Goal: Task Accomplishment & Management: Manage account settings

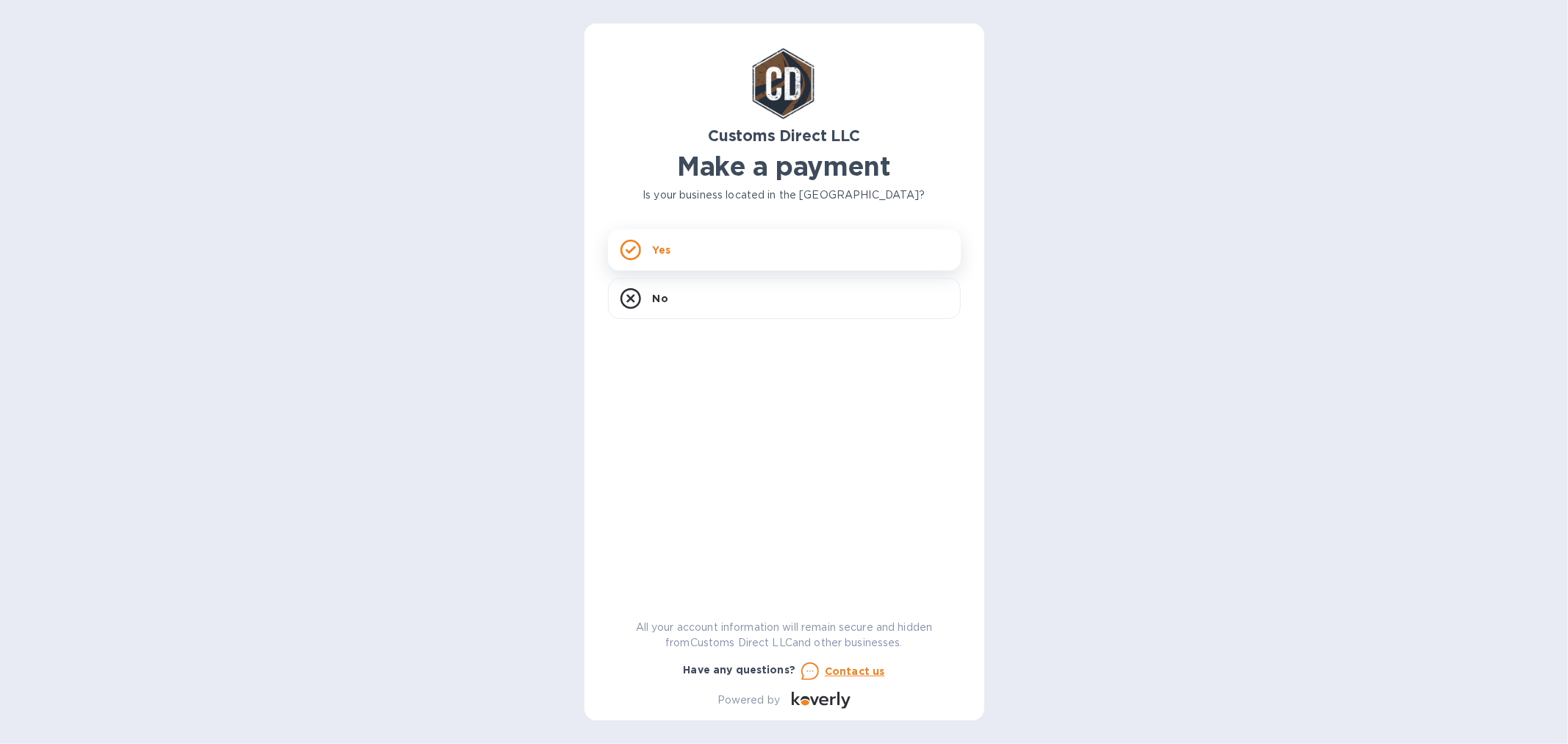
click at [672, 247] on div "Yes" at bounding box center [784, 250] width 353 height 41
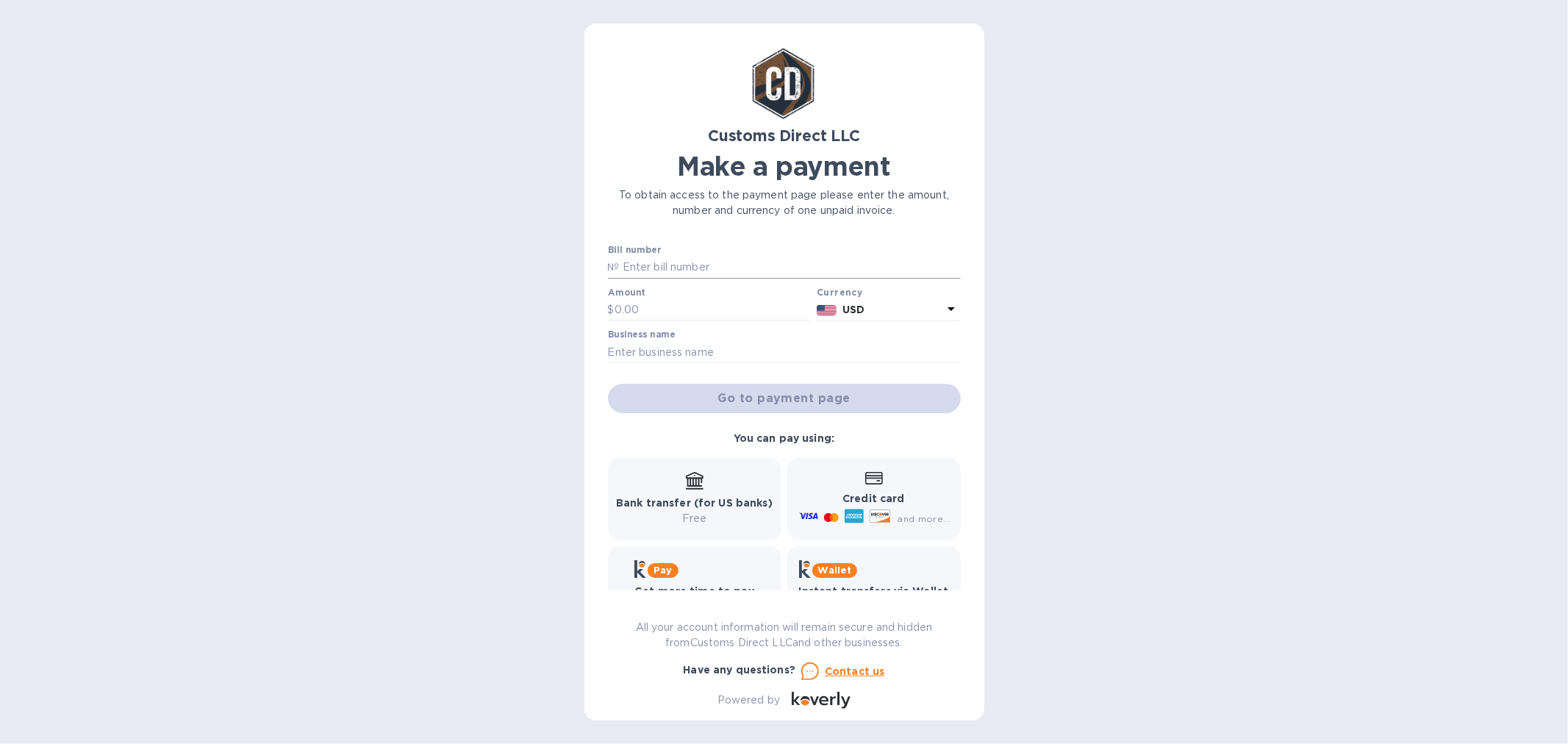
click at [660, 267] on input "text" at bounding box center [790, 267] width 341 height 22
type input "asdf"
click at [671, 310] on input "text" at bounding box center [713, 310] width 197 height 22
type input "4,300"
click at [658, 355] on input "text" at bounding box center [784, 353] width 353 height 22
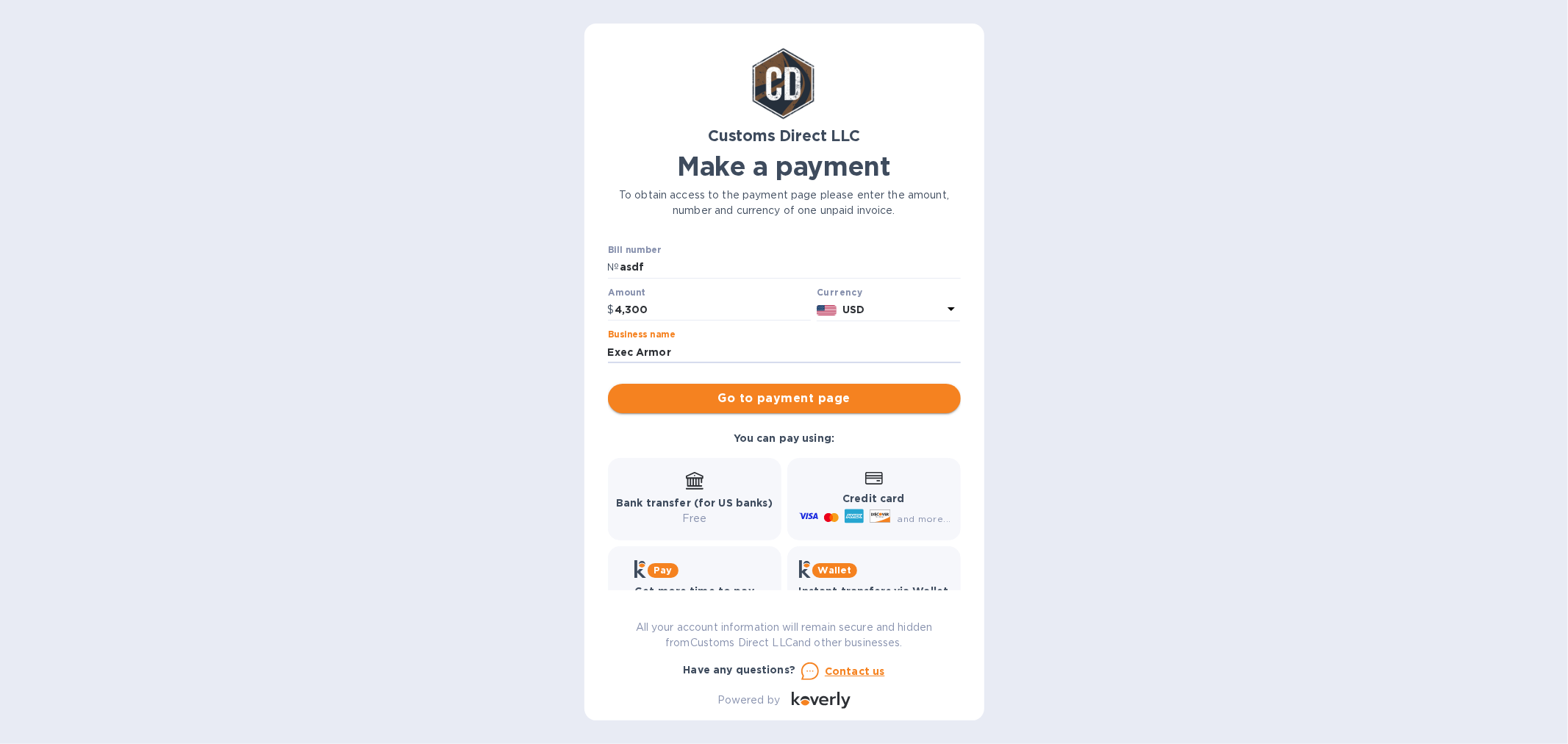
type input "Exec Armor"
click at [722, 393] on span "Go to payment page" at bounding box center [784, 398] width 330 height 18
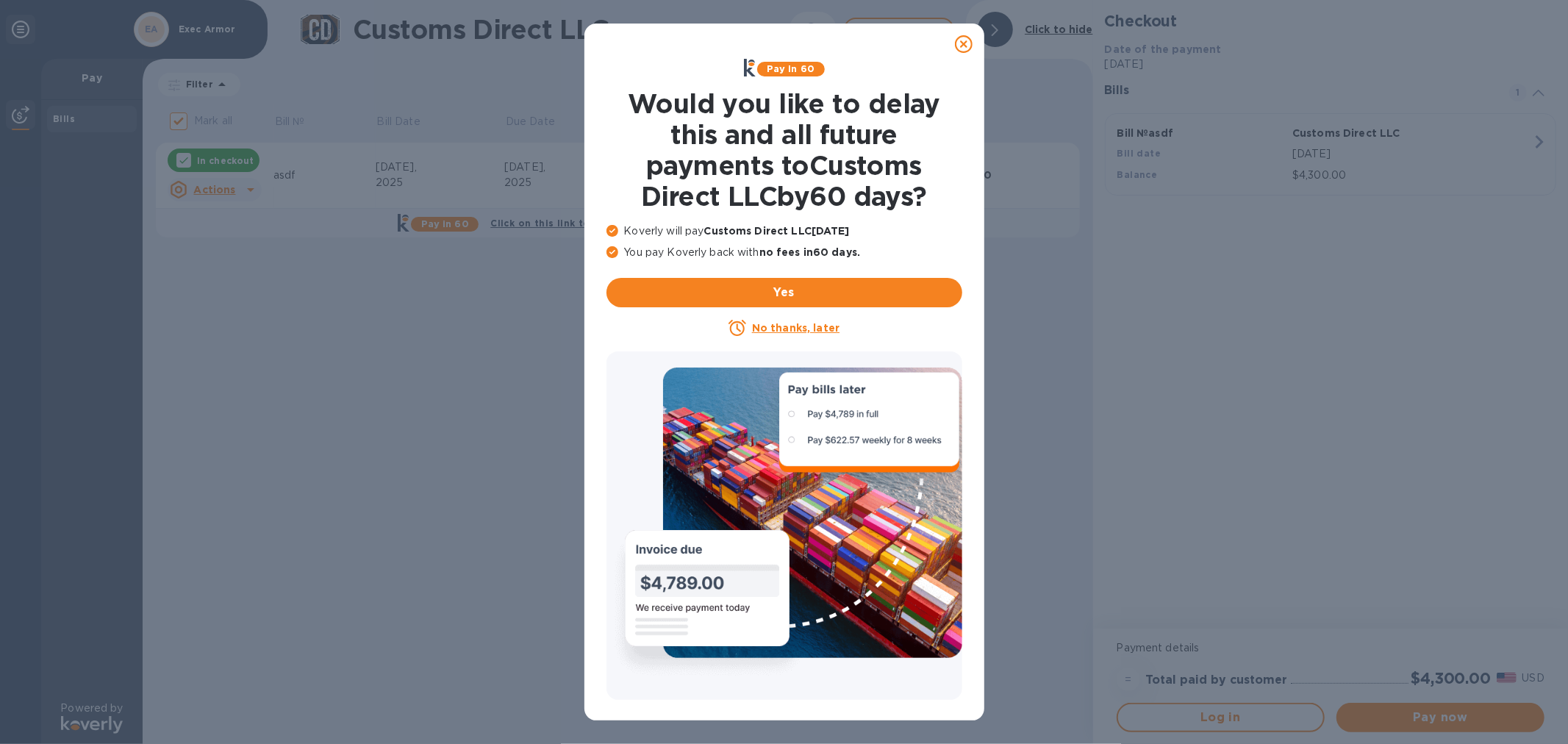
click at [965, 40] on icon at bounding box center [964, 44] width 18 height 18
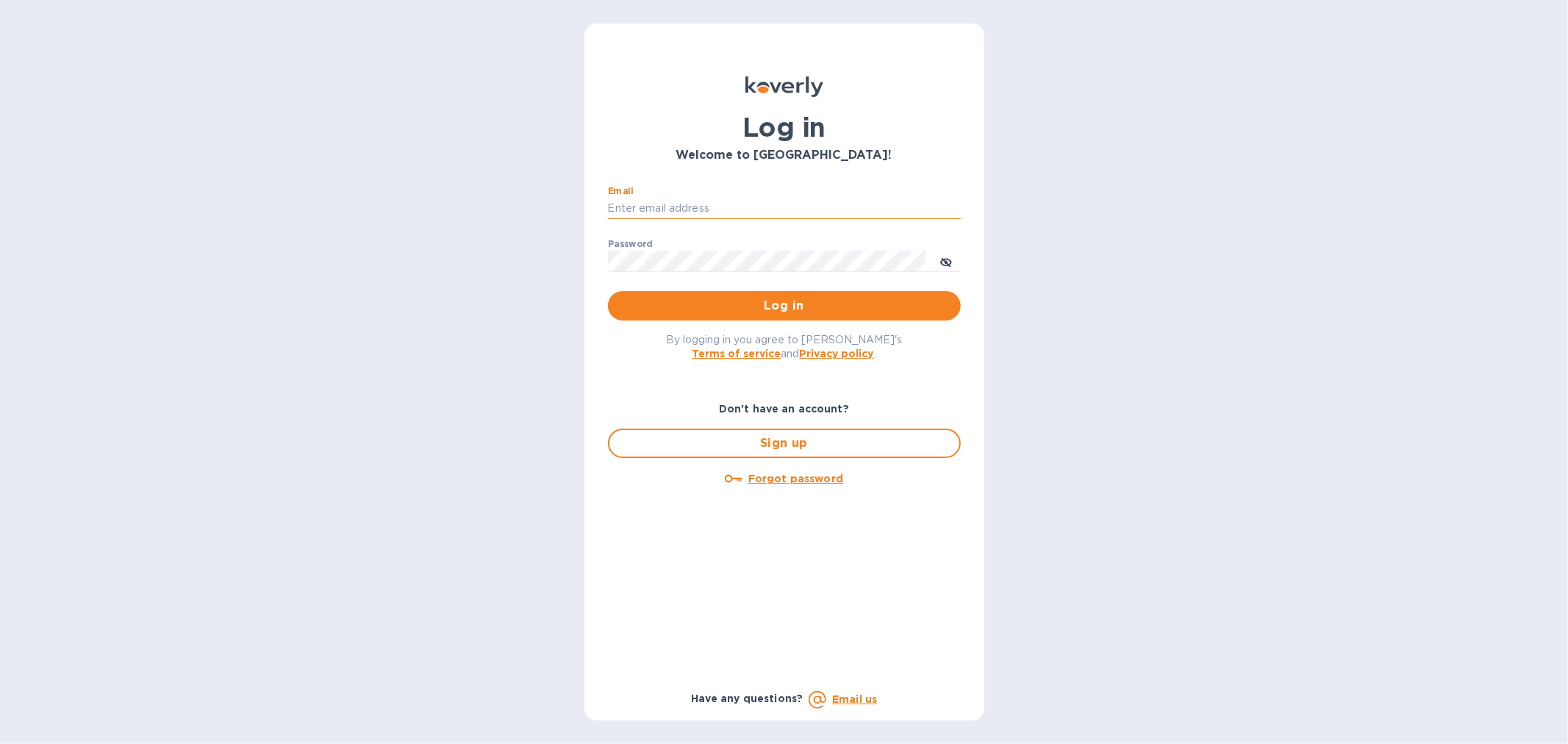
click at [709, 207] on input "Email" at bounding box center [784, 209] width 353 height 22
type input "[EMAIL_ADDRESS][DOMAIN_NAME]"
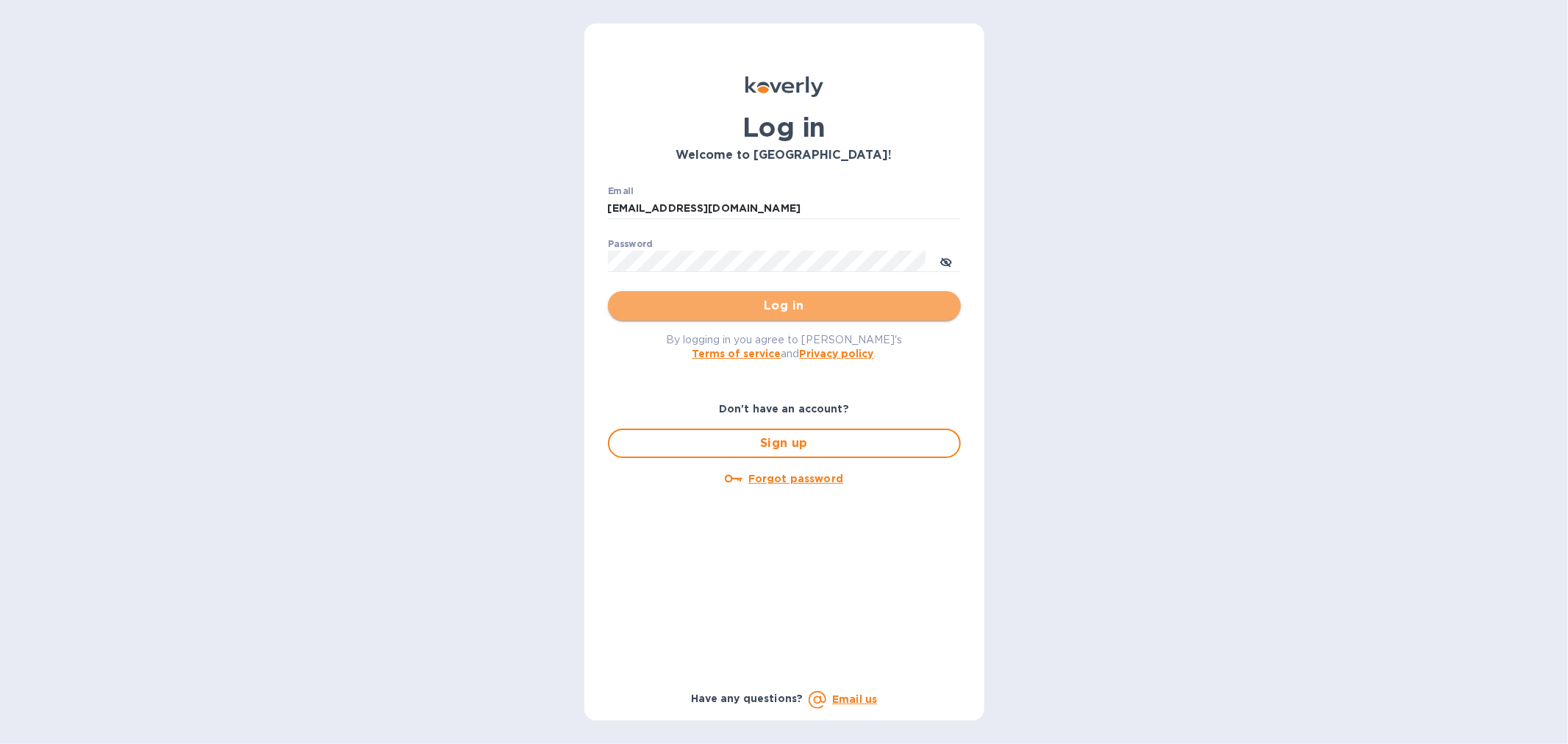
click at [773, 302] on span "Log in" at bounding box center [784, 305] width 330 height 18
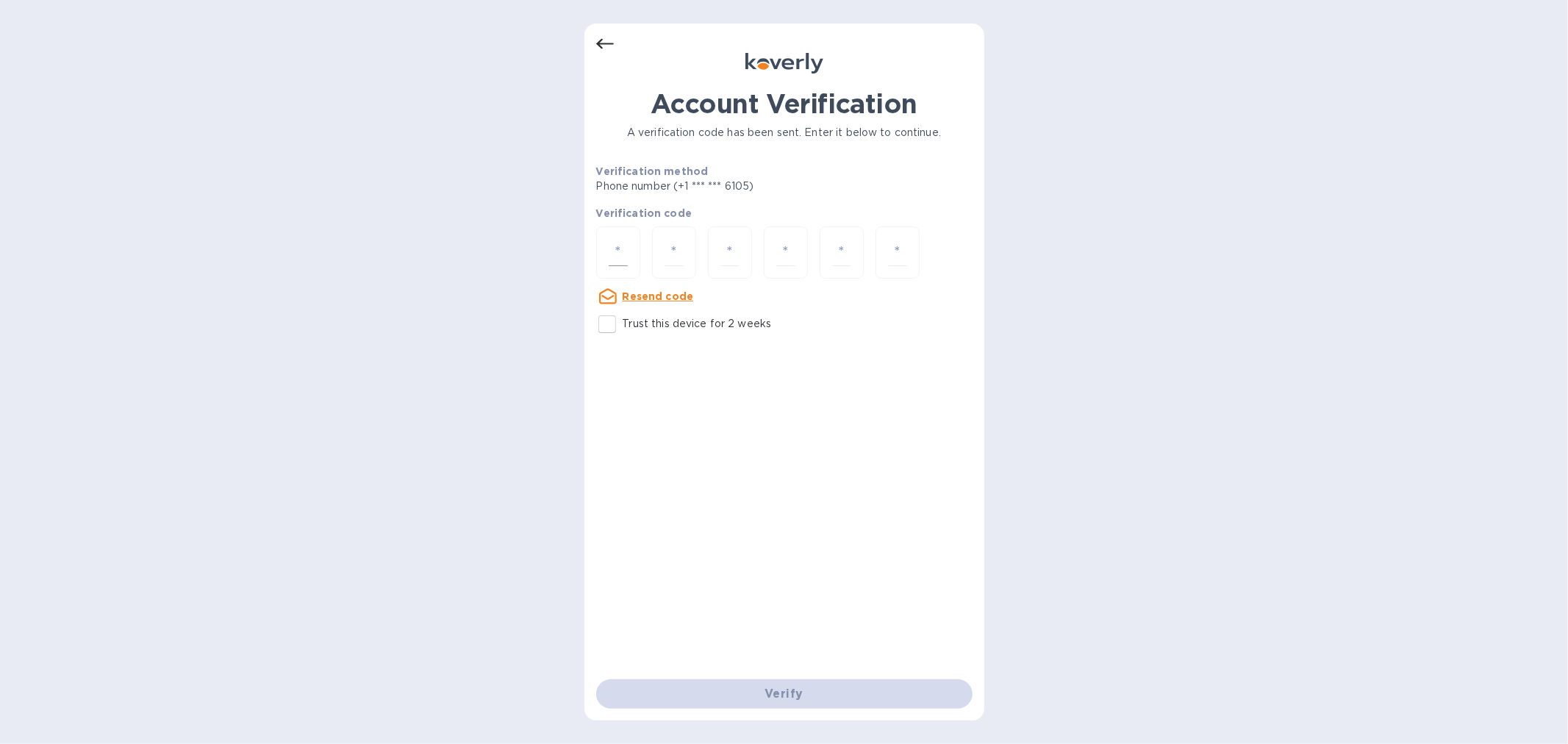
click at [606, 253] on div at bounding box center [618, 253] width 44 height 52
paste input "6"
type input "6"
type input "7"
type input "6"
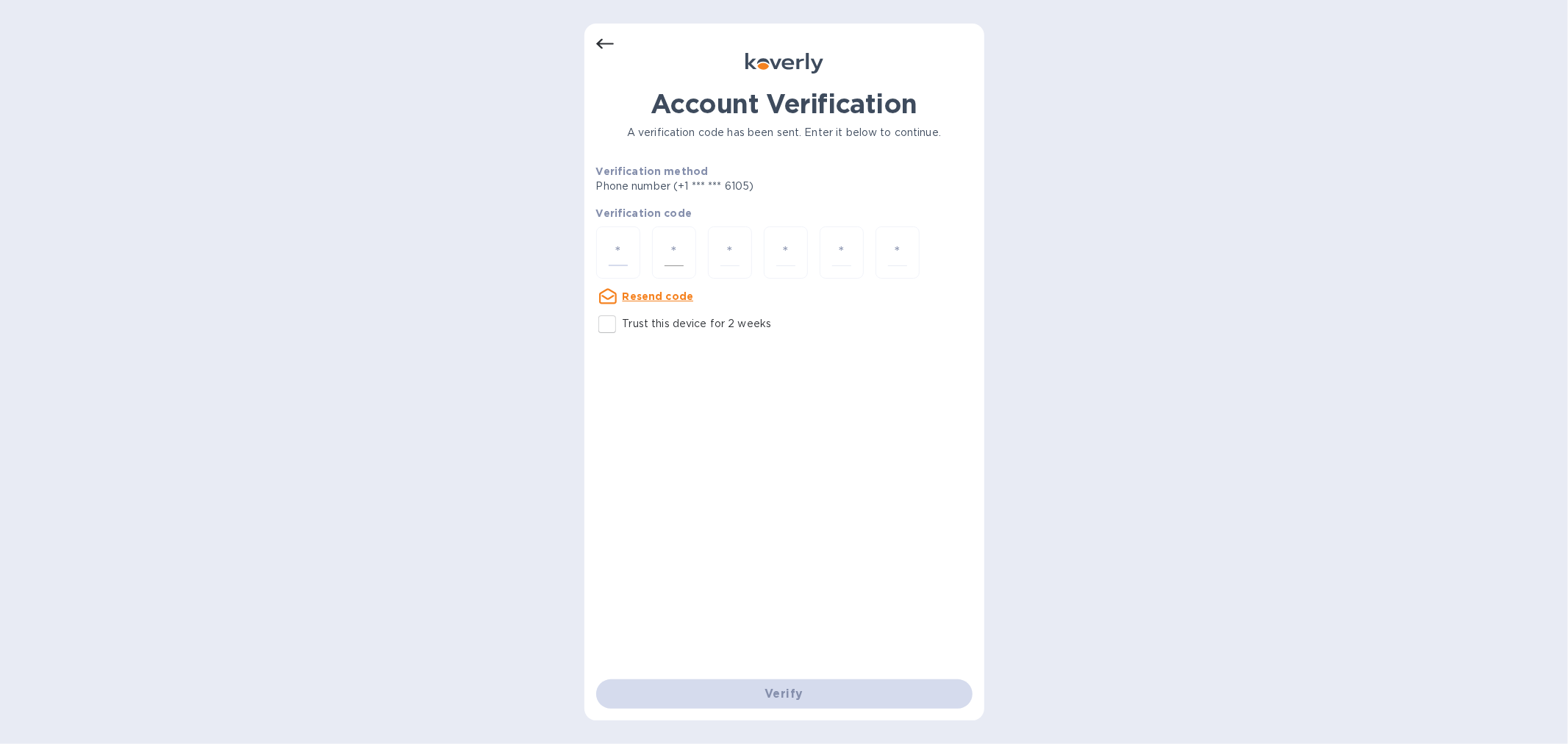
type input "7"
type input "6"
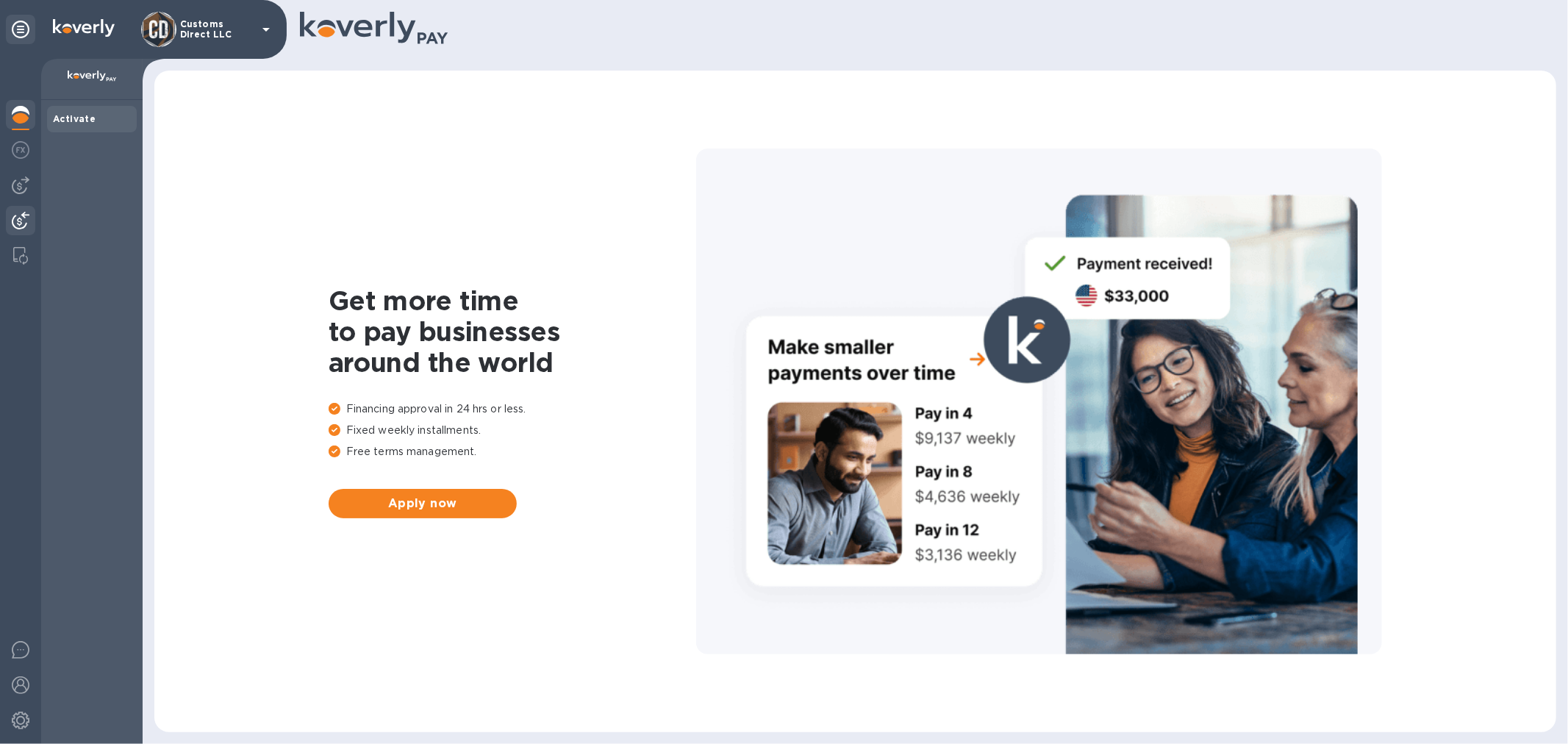
click at [17, 216] on img at bounding box center [20, 220] width 18 height 18
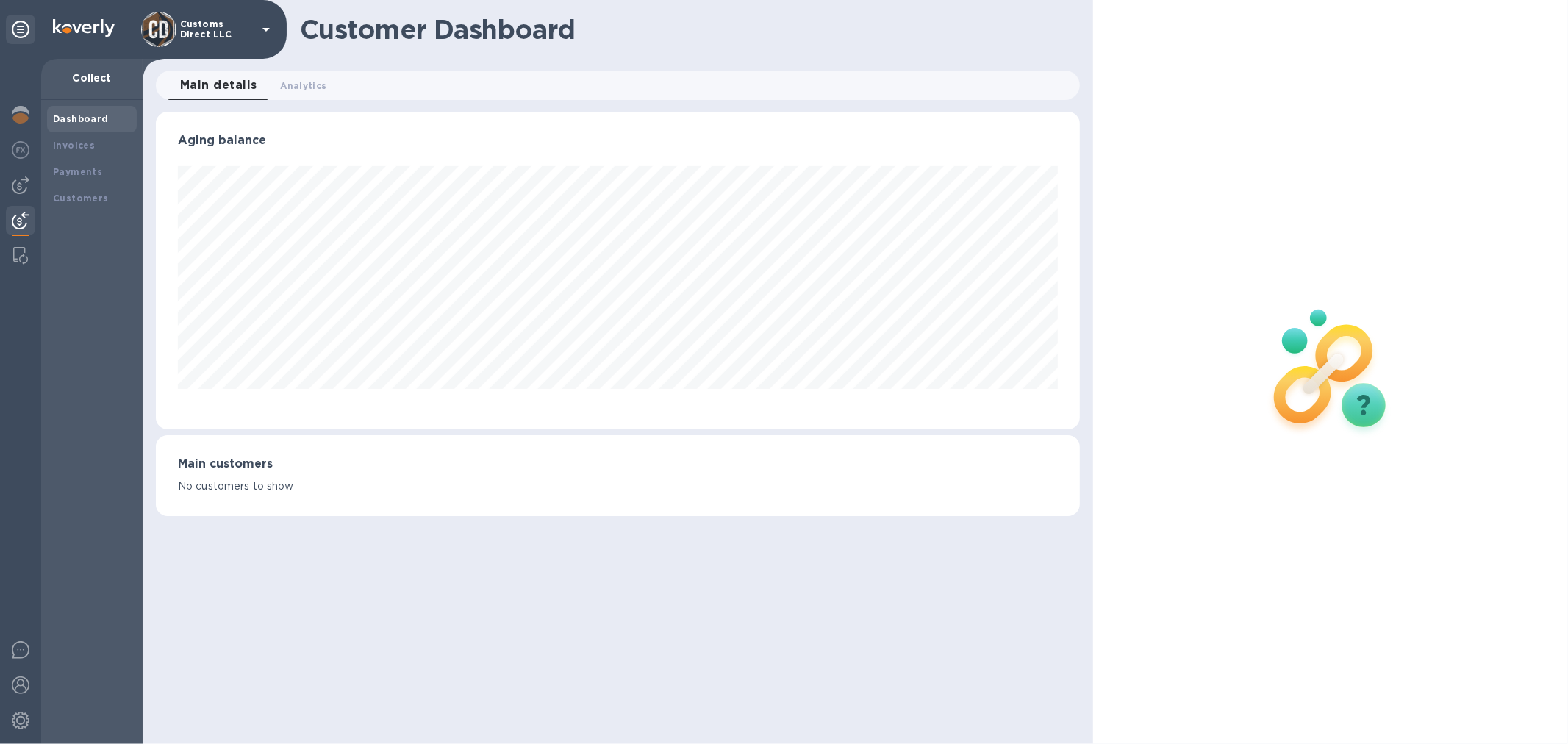
scroll to position [735263, 734204]
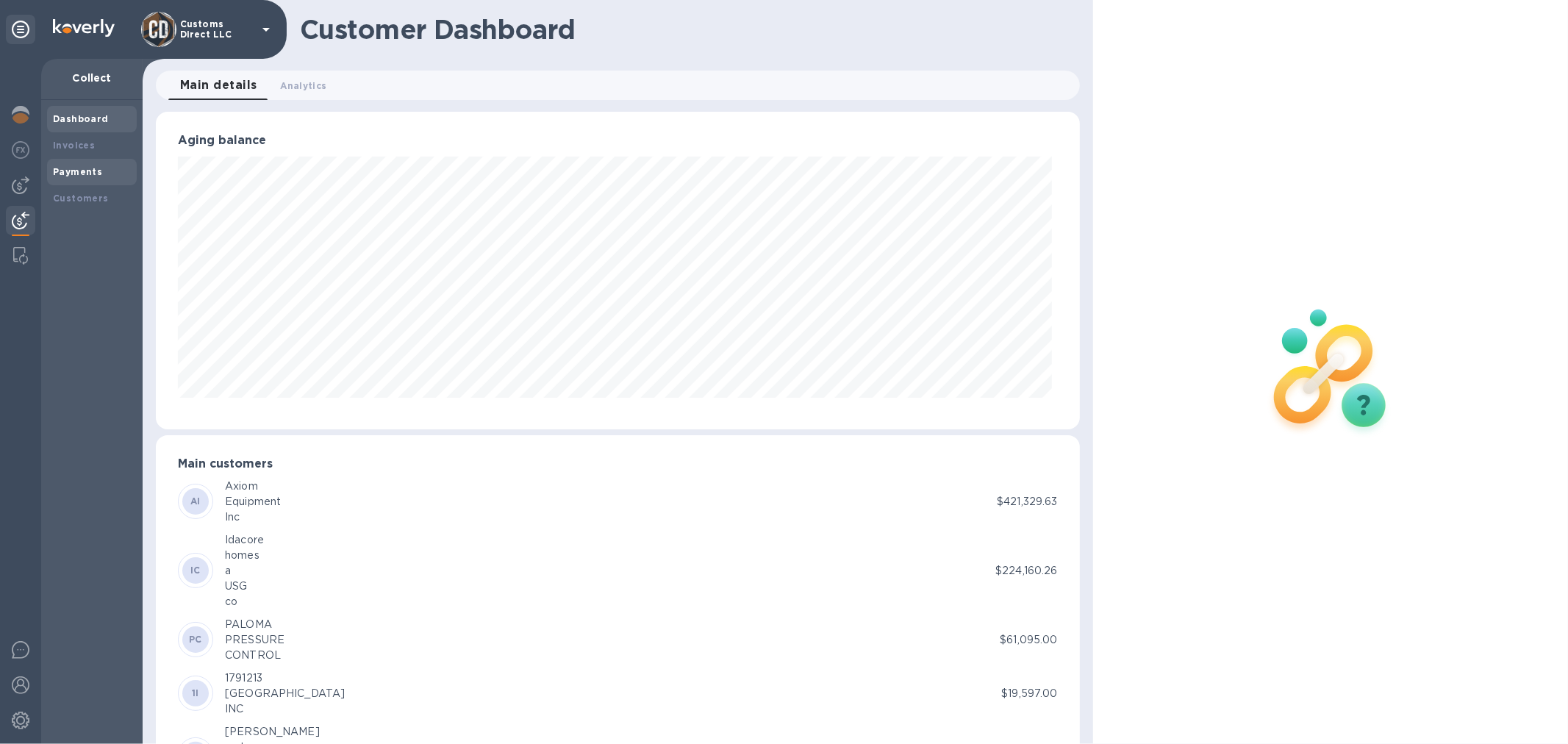
click at [60, 174] on b "Payments" at bounding box center [78, 171] width 49 height 11
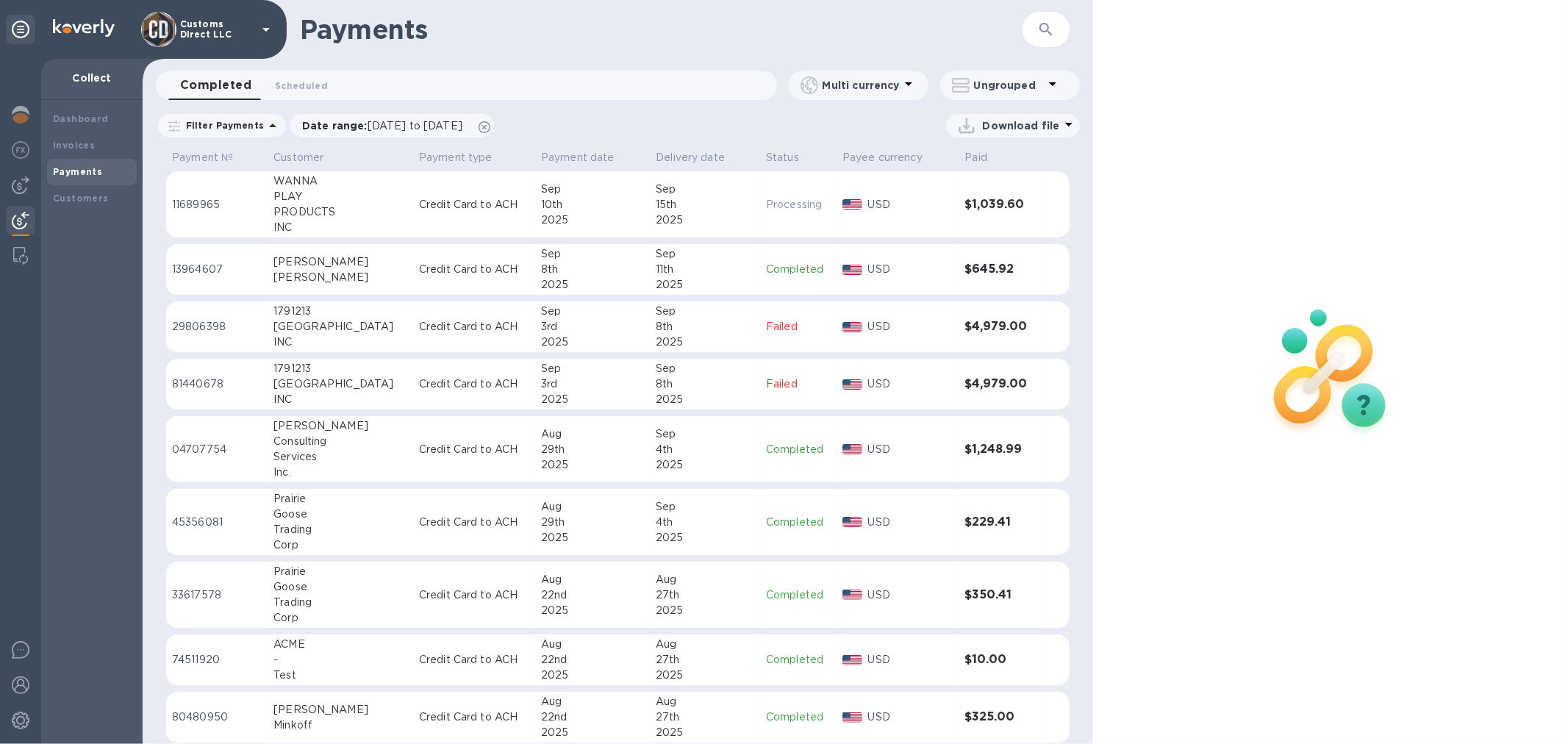
click at [965, 325] on h3 "$4,979.00" at bounding box center [1001, 326] width 72 height 14
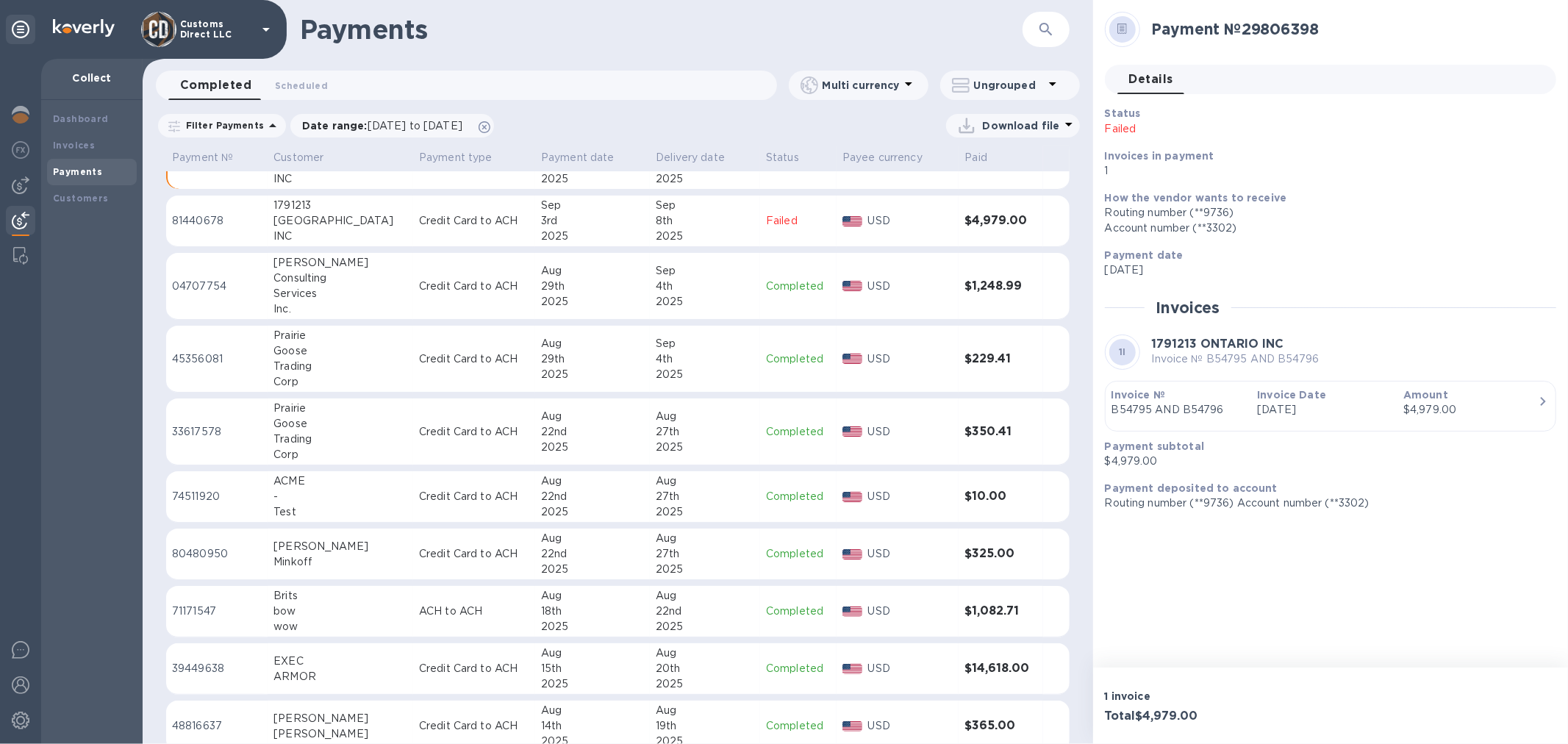
scroll to position [185, 0]
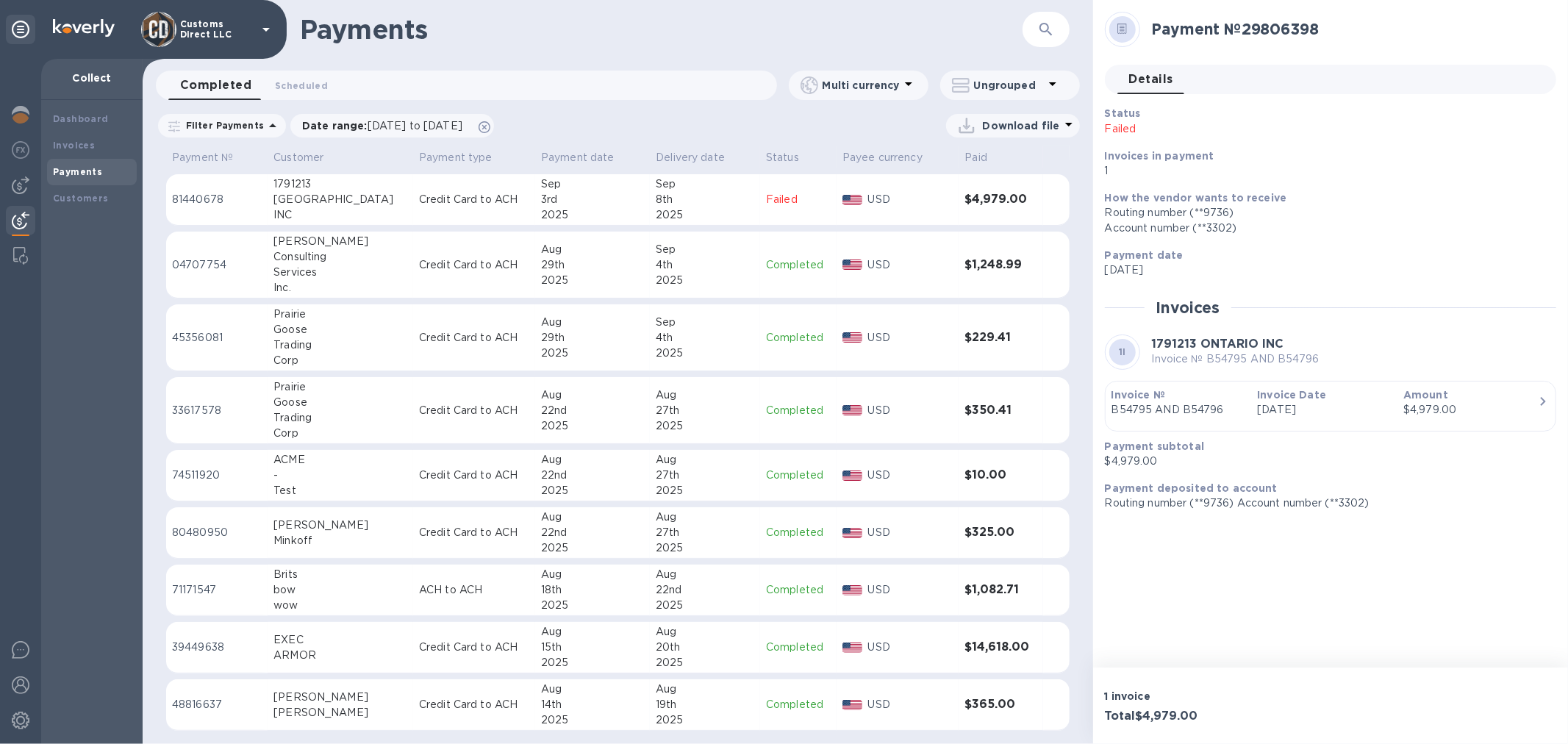
click at [923, 652] on p "USD" at bounding box center [910, 648] width 85 height 15
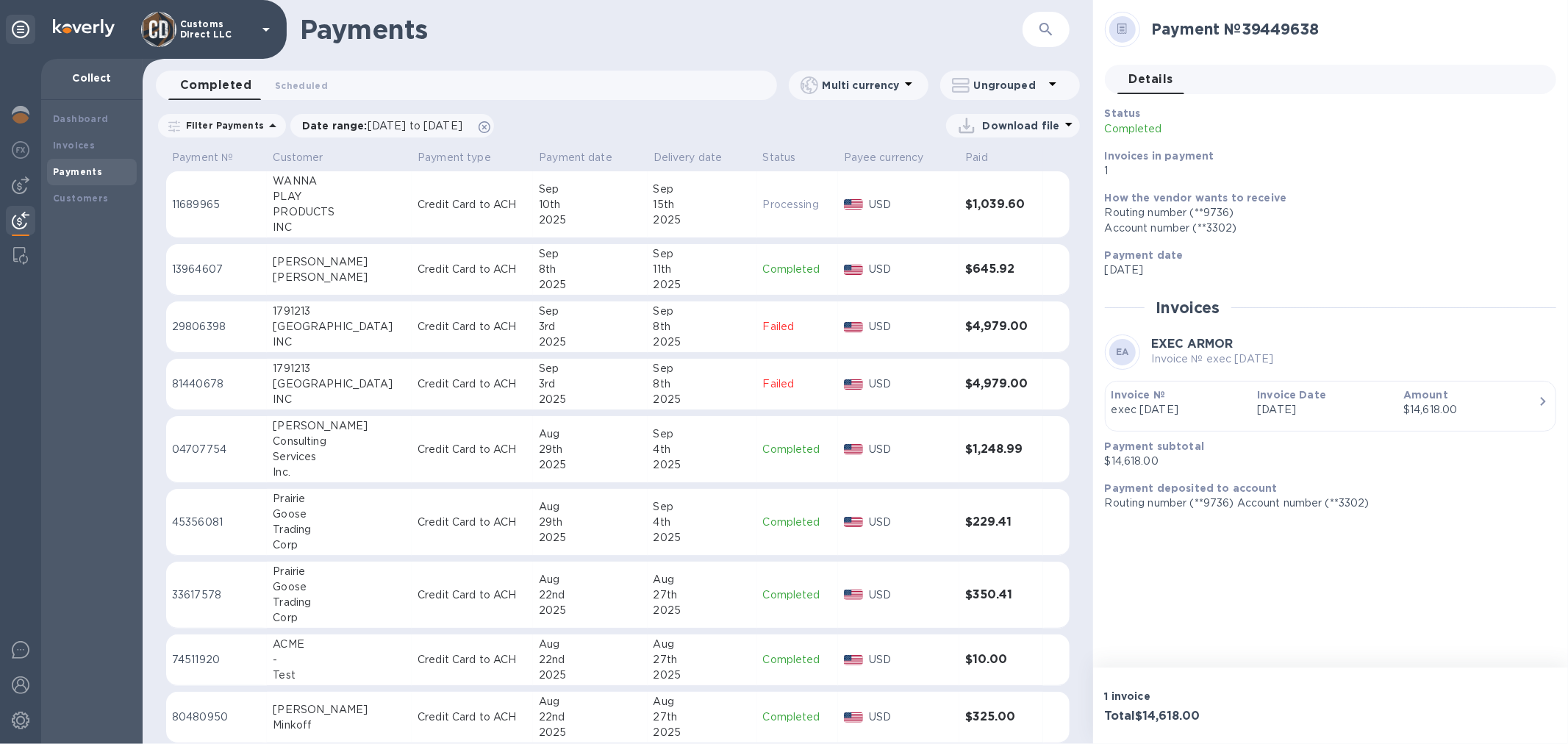
click at [965, 386] on h3 "$4,979.00" at bounding box center [1001, 384] width 72 height 14
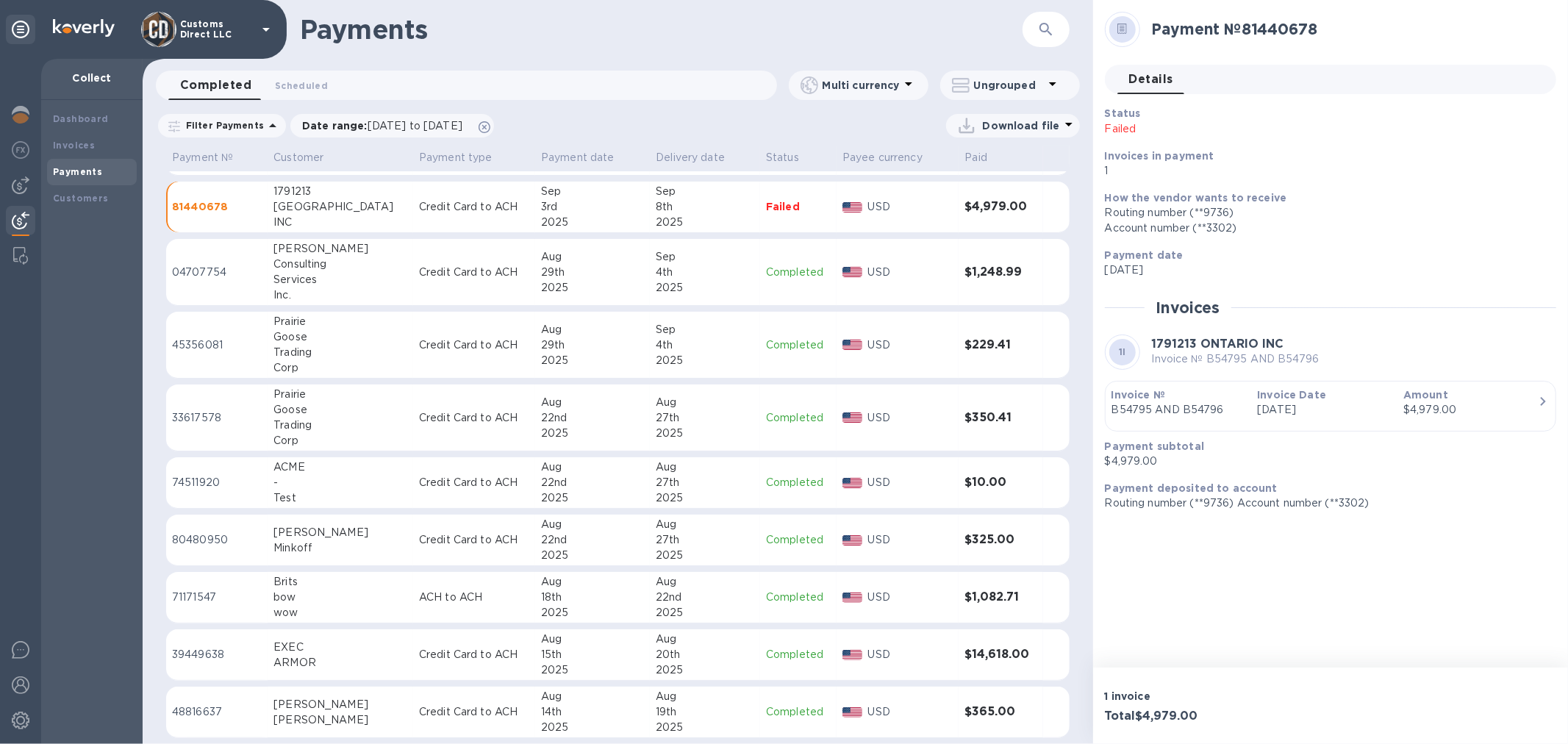
scroll to position [185, 0]
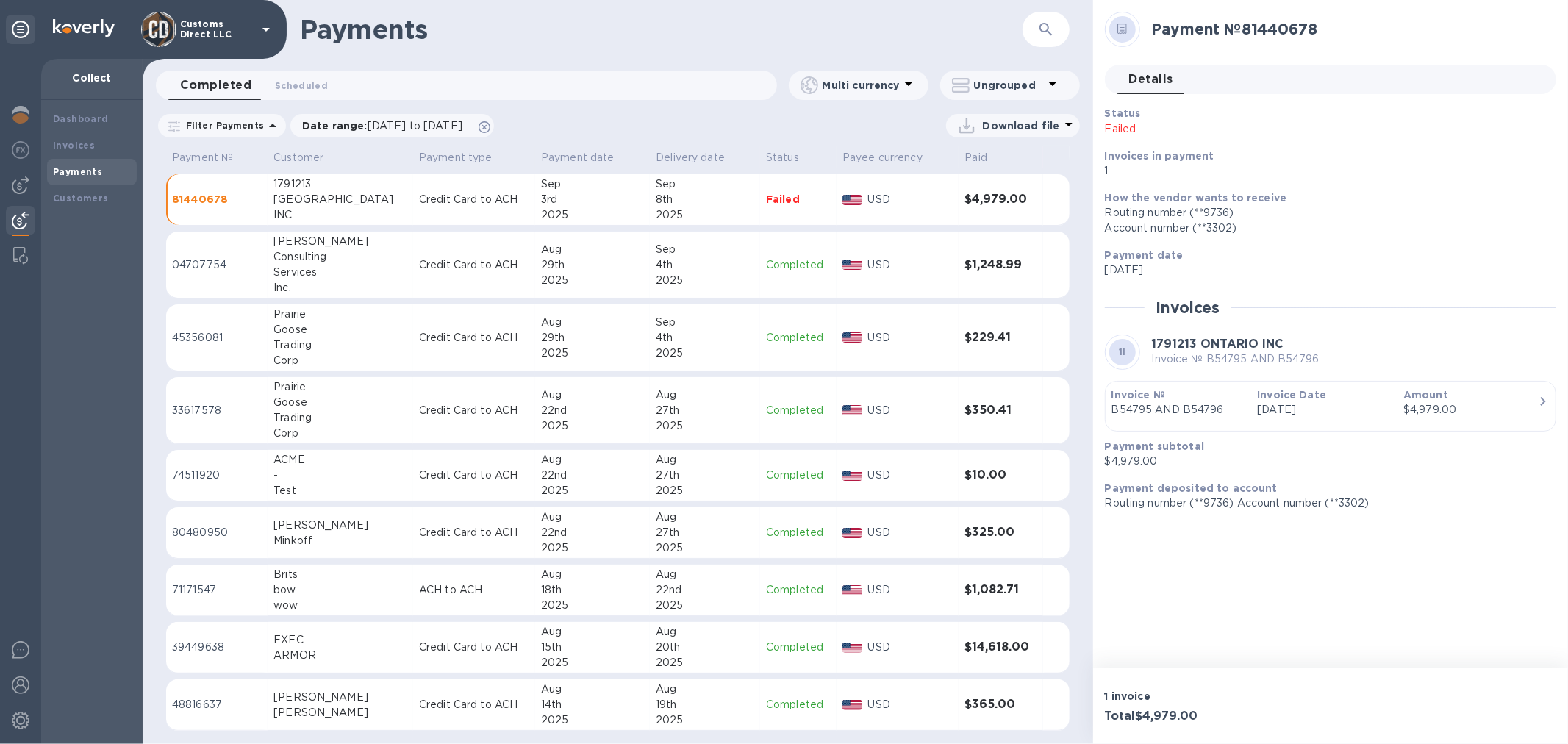
click at [712, 645] on div "20th" at bounding box center [705, 648] width 99 height 15
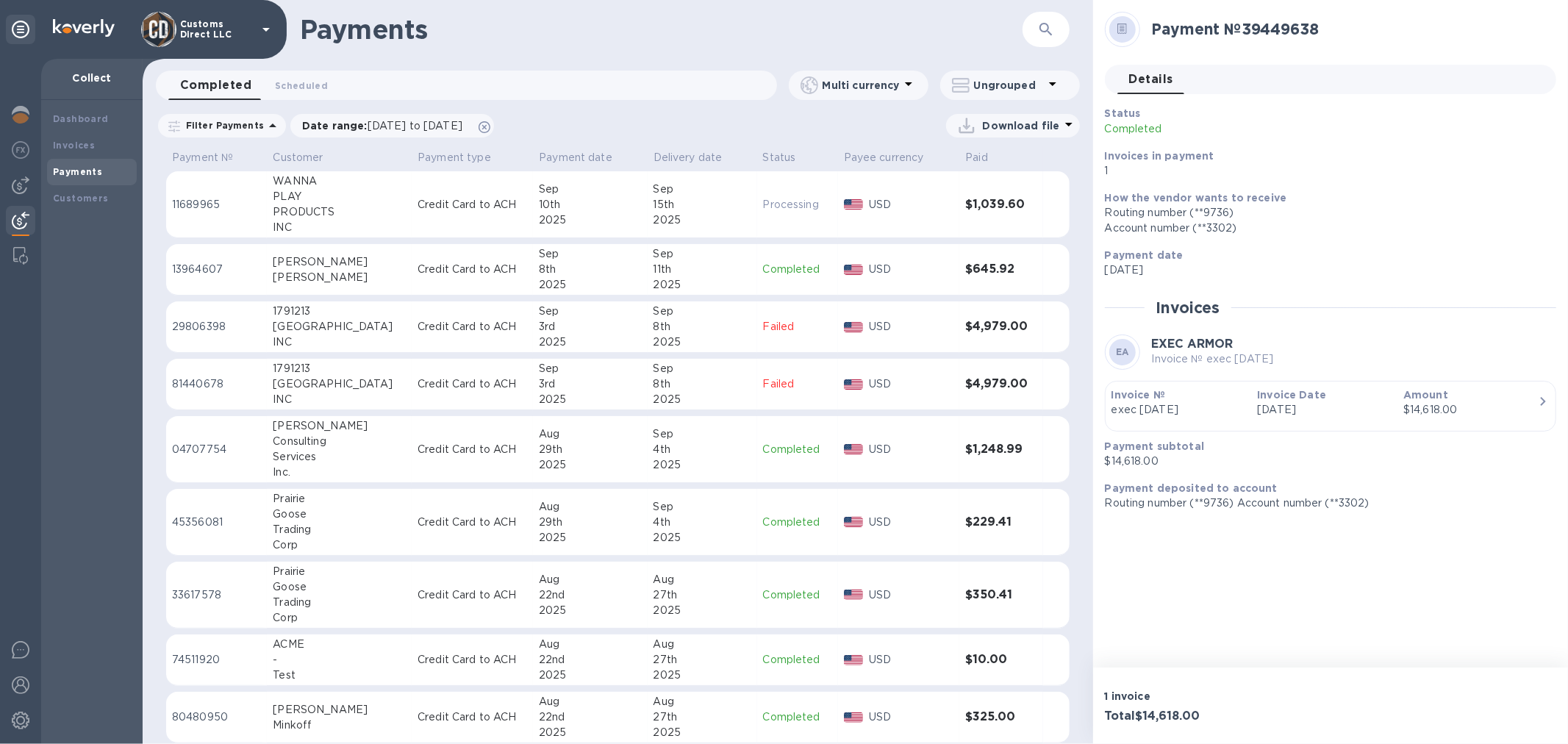
click at [620, 37] on h1 "Payments" at bounding box center [661, 30] width 722 height 31
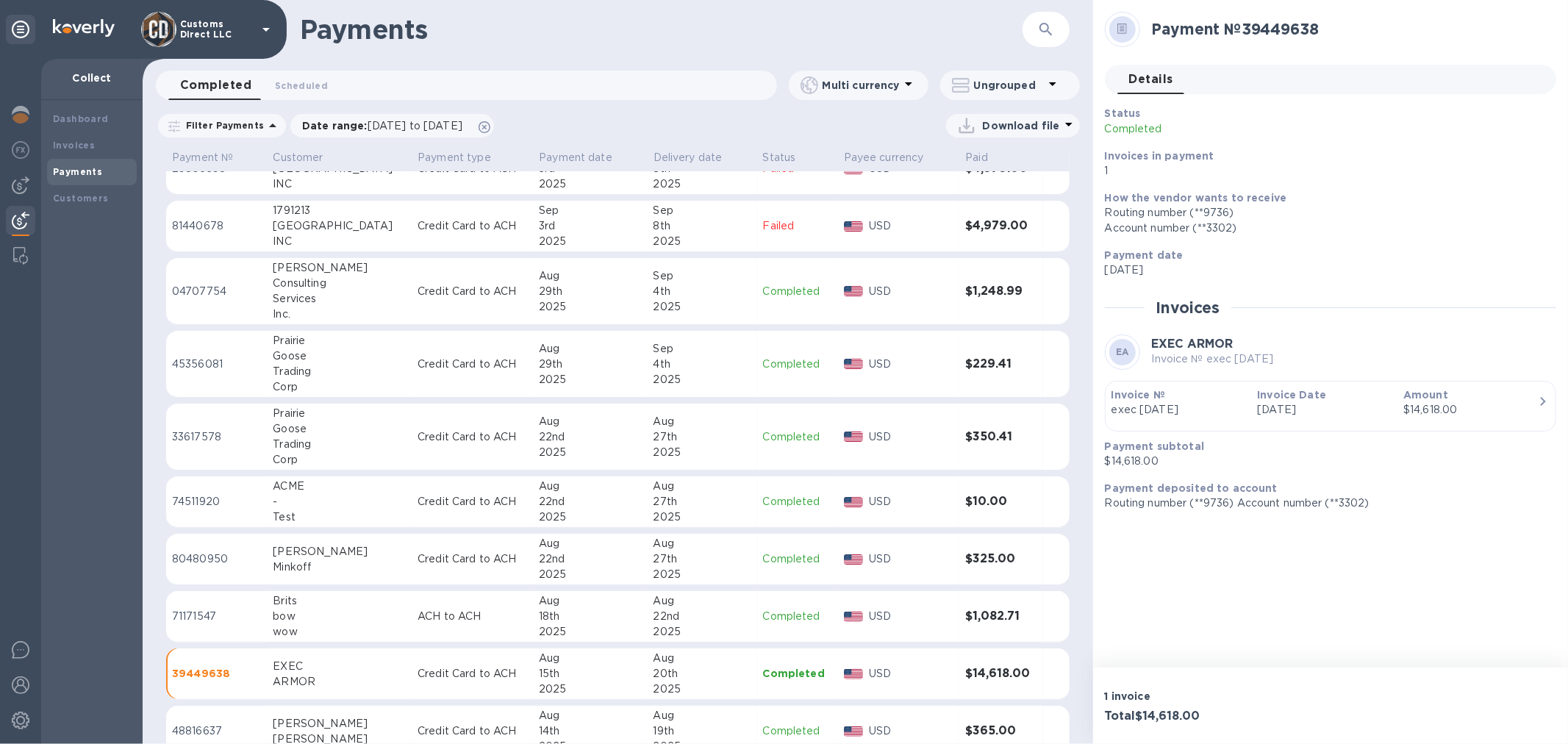
scroll to position [185, 0]
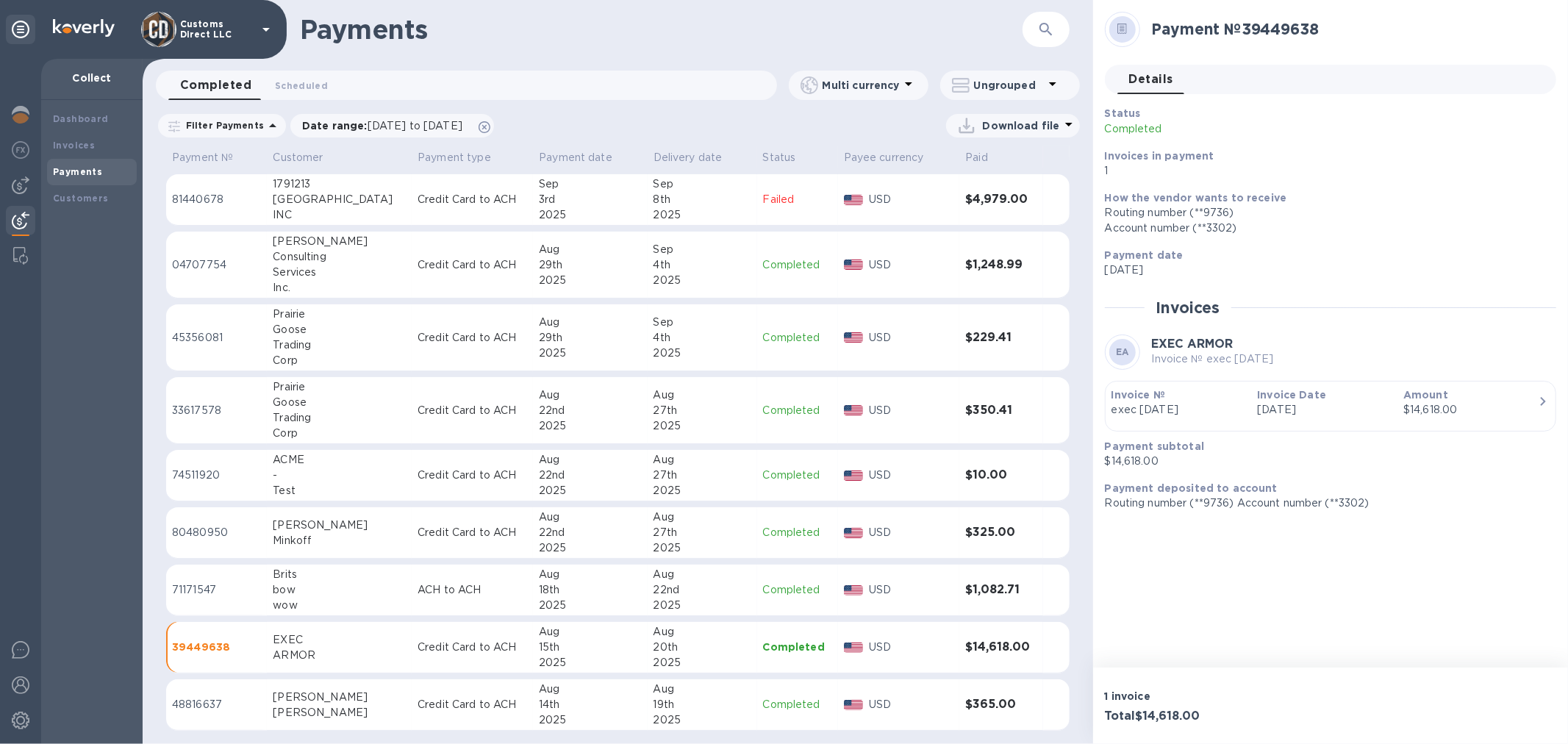
click at [441, 643] on p "Credit Card to ACH" at bounding box center [472, 648] width 110 height 15
click at [1365, 652] on div "Payment № 39449638 Details 0 Status Completed Invoices in payment 1 How the ven…" at bounding box center [1330, 334] width 475 height 668
click at [314, 650] on div "ARMOR" at bounding box center [340, 655] width 133 height 15
drag, startPoint x: 84, startPoint y: 718, endPoint x: 83, endPoint y: 707, distance: 11.0
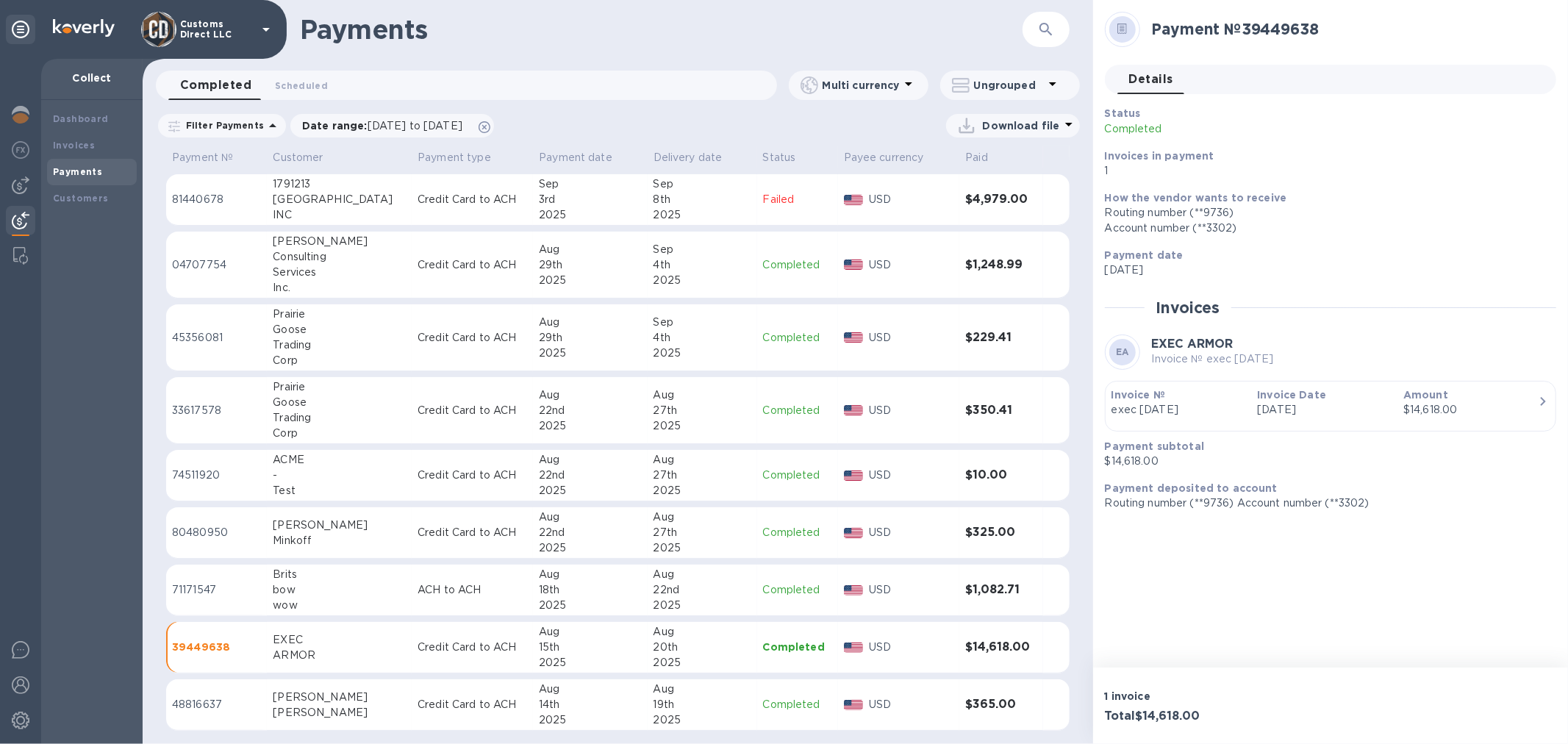
click at [84, 718] on div "Dashboard Invoices Payments Customers" at bounding box center [92, 423] width 101 height 644
click at [14, 643] on img at bounding box center [20, 650] width 18 height 18
